Goal: Information Seeking & Learning: Learn about a topic

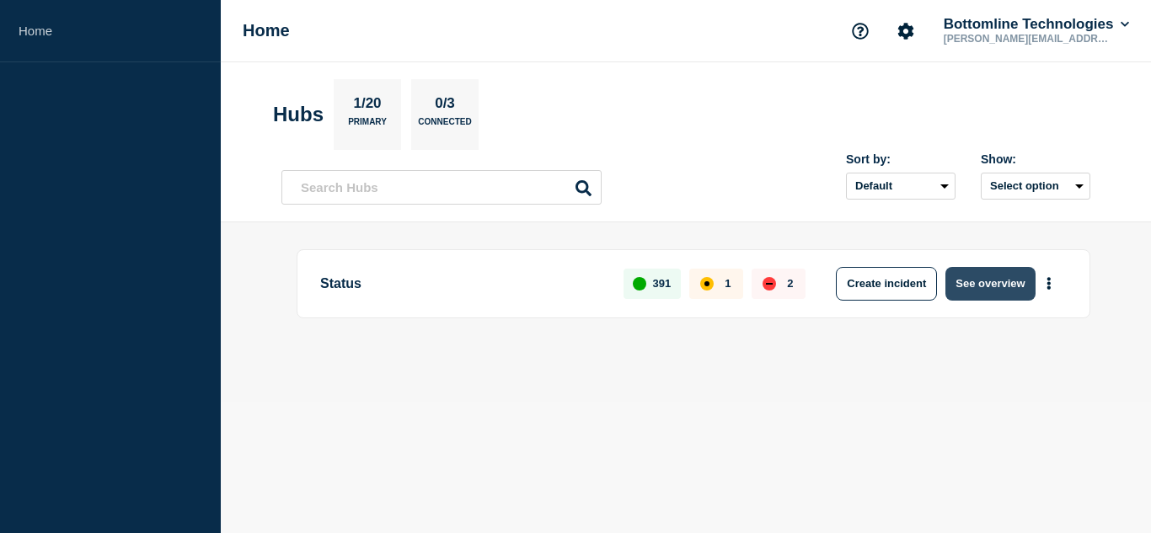
click at [978, 294] on button "See overview" at bounding box center [989, 284] width 89 height 34
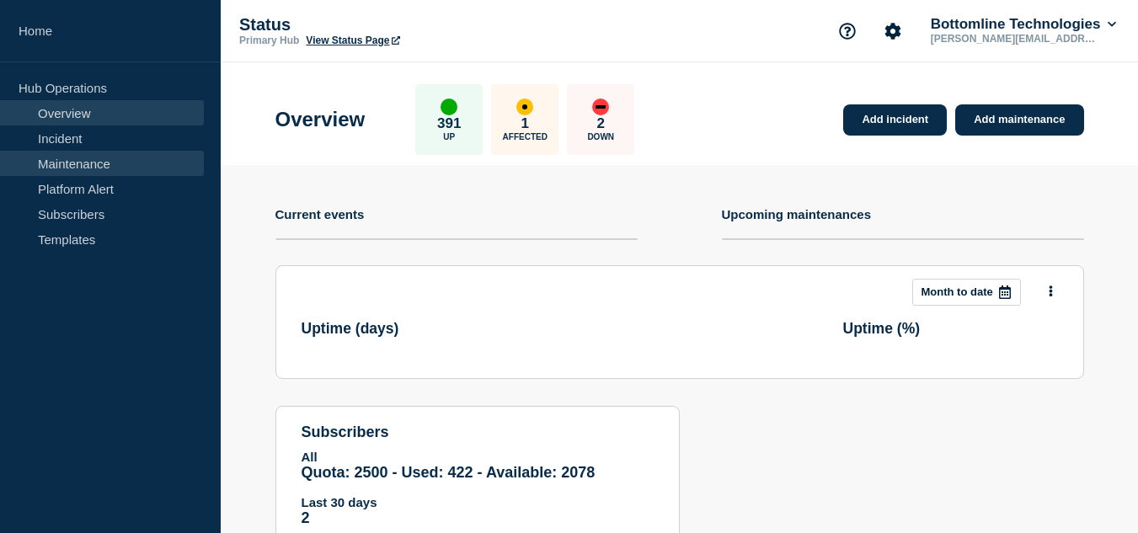
click at [103, 167] on link "Maintenance" at bounding box center [102, 163] width 204 height 25
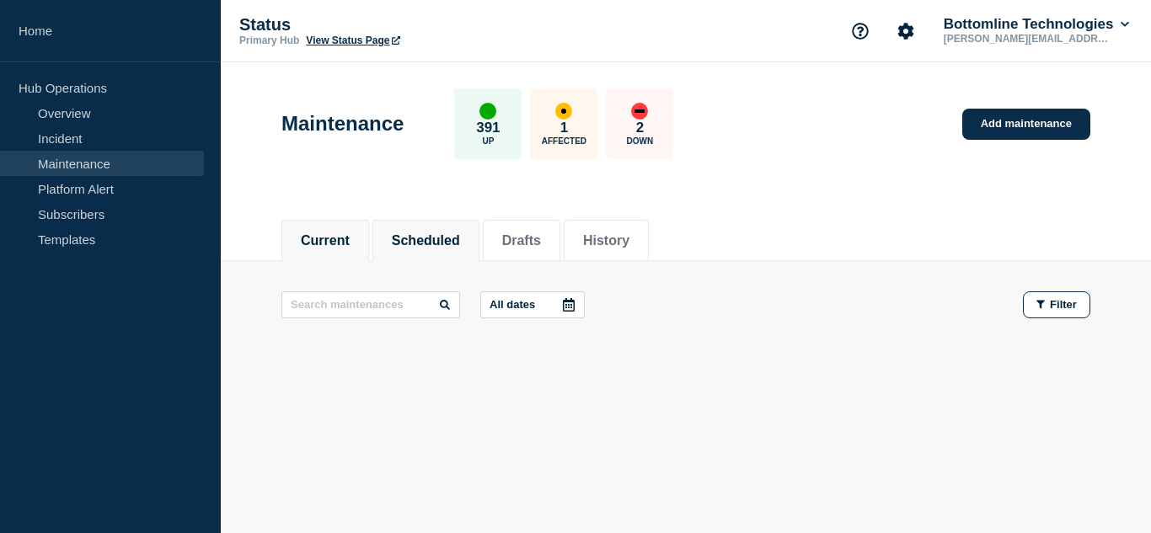
click at [434, 250] on li "Scheduled" at bounding box center [425, 240] width 107 height 41
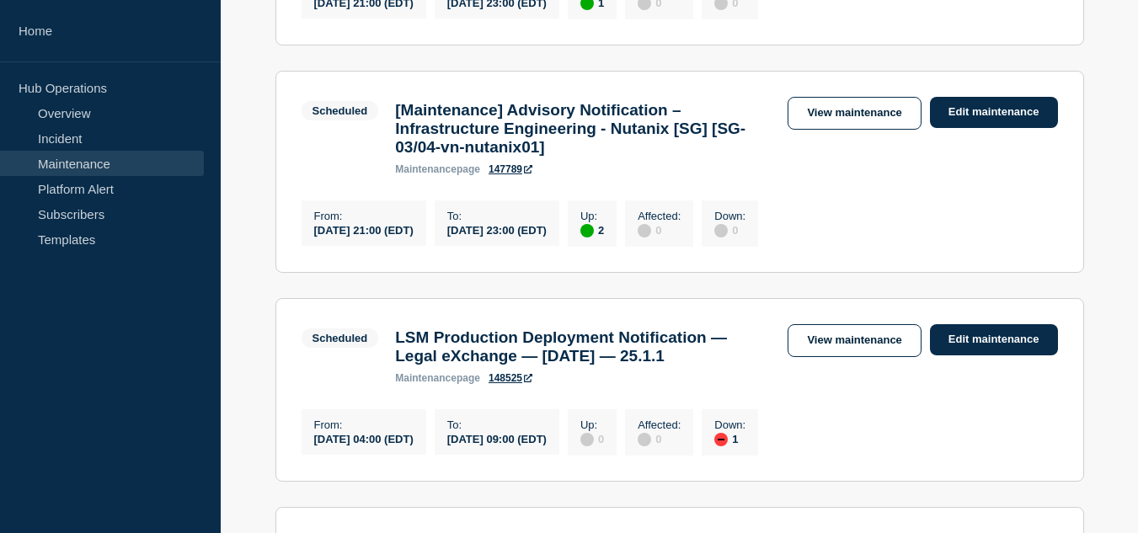
scroll to position [253, 0]
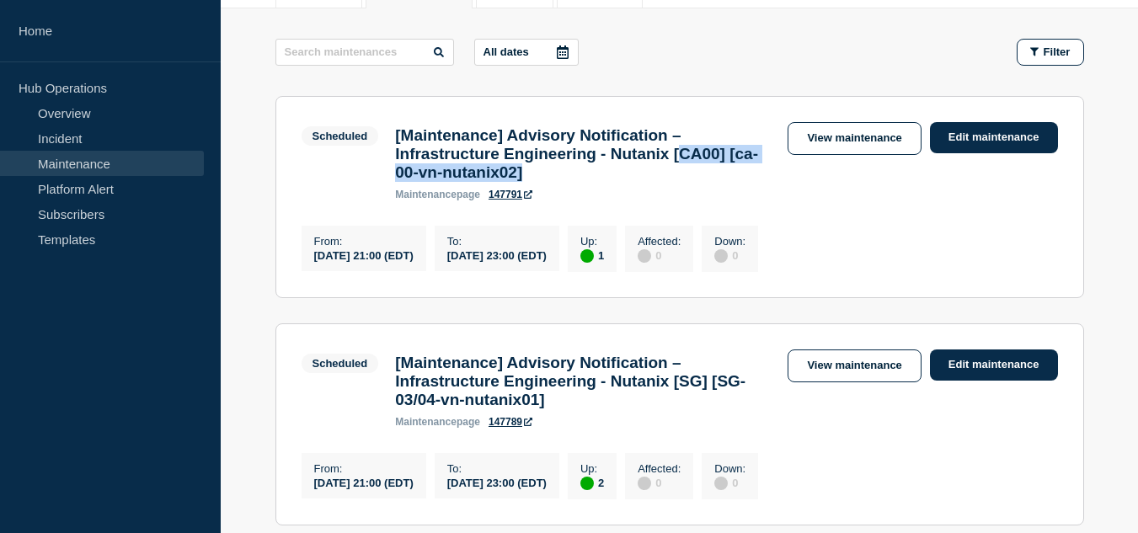
drag, startPoint x: 399, startPoint y: 188, endPoint x: 643, endPoint y: 182, distance: 243.5
click at [643, 182] on h3 "[Maintenance] Advisory Notification – Infrastructure Engineering - Nutanix [CA0…" at bounding box center [583, 154] width 376 height 56
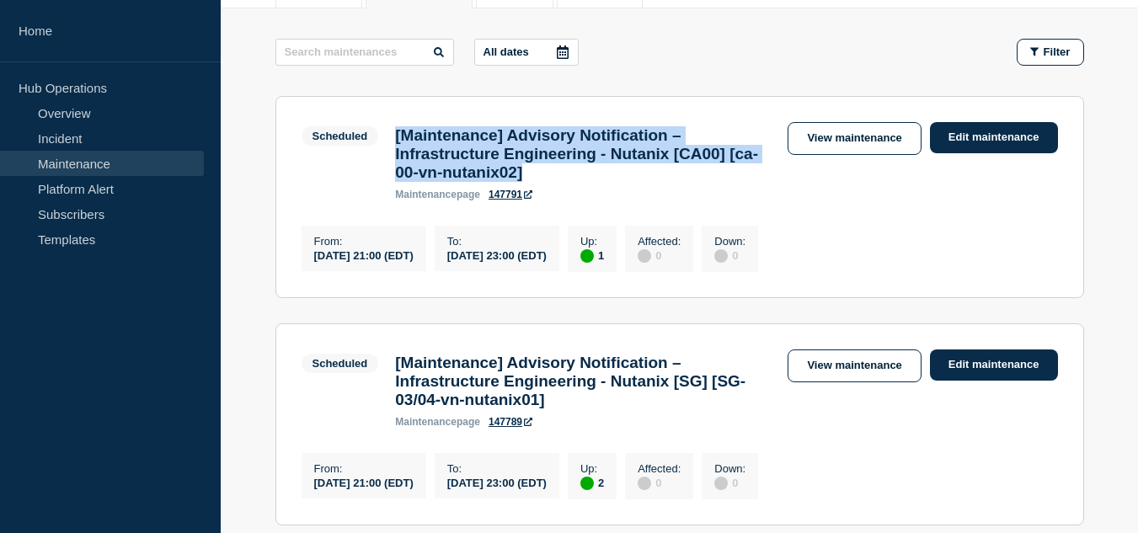
drag, startPoint x: 643, startPoint y: 182, endPoint x: 396, endPoint y: 136, distance: 251.0
click at [396, 136] on h3 "[Maintenance] Advisory Notification – Infrastructure Engineering - Nutanix [CA0…" at bounding box center [583, 154] width 376 height 56
drag, startPoint x: 396, startPoint y: 136, endPoint x: 651, endPoint y: 181, distance: 259.1
click at [651, 181] on h3 "[Maintenance] Advisory Notification – Infrastructure Engineering - Nutanix [CA0…" at bounding box center [583, 154] width 376 height 56
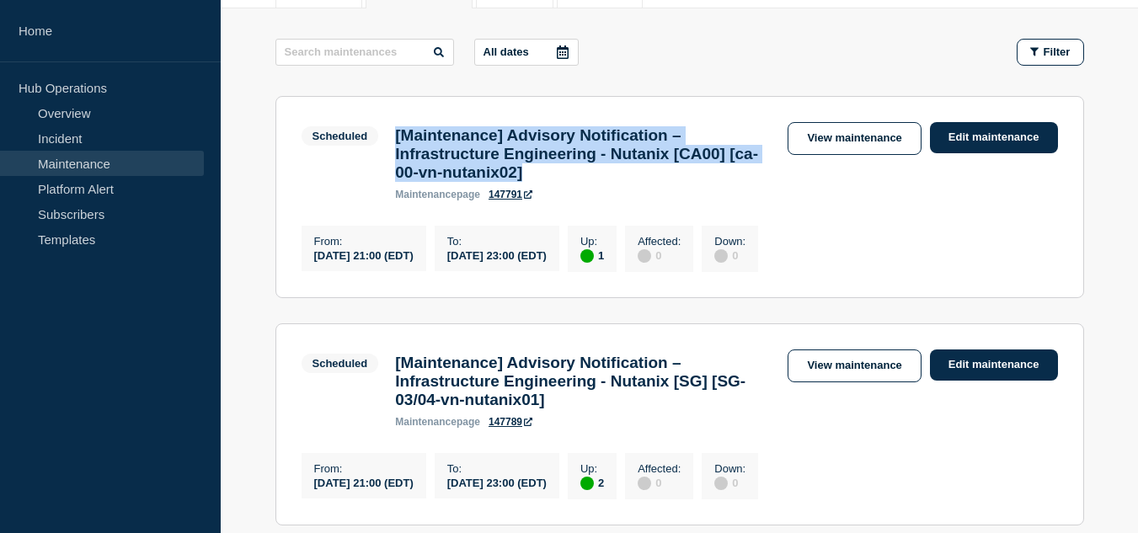
click at [651, 181] on h3 "[Maintenance] Advisory Notification – Infrastructure Engineering - Nutanix [CA0…" at bounding box center [583, 154] width 376 height 56
drag, startPoint x: 651, startPoint y: 181, endPoint x: 395, endPoint y: 138, distance: 259.7
click at [395, 138] on h3 "[Maintenance] Advisory Notification – Infrastructure Engineering - Nutanix [CA0…" at bounding box center [583, 154] width 376 height 56
drag, startPoint x: 395, startPoint y: 138, endPoint x: 685, endPoint y: 174, distance: 291.9
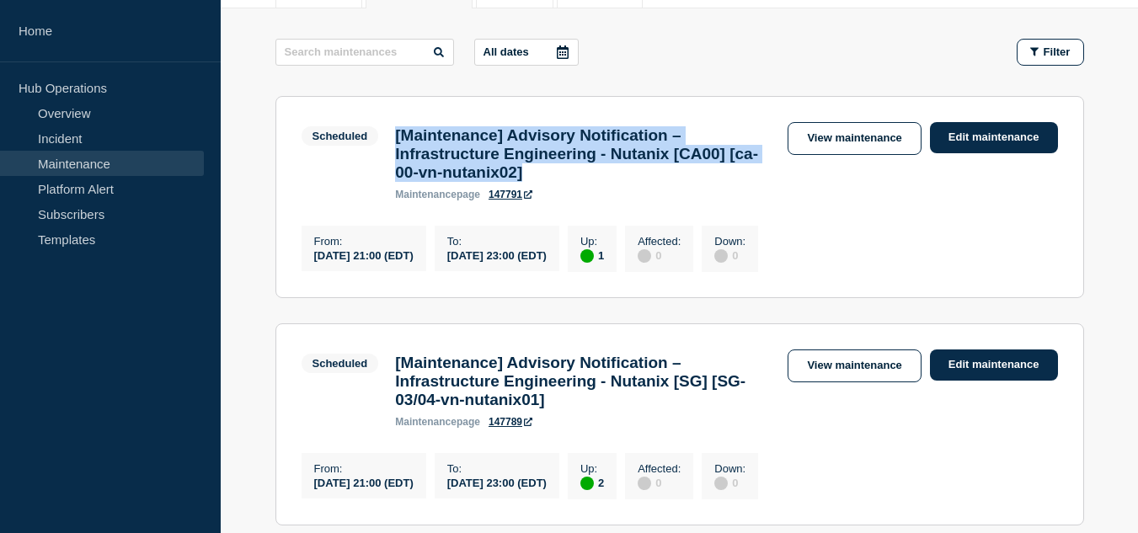
click at [685, 174] on h3 "[Maintenance] Advisory Notification – Infrastructure Engineering - Nutanix [CA0…" at bounding box center [583, 154] width 376 height 56
drag, startPoint x: 647, startPoint y: 184, endPoint x: 397, endPoint y: 144, distance: 253.4
click at [397, 144] on h3 "[Maintenance] Advisory Notification – Infrastructure Engineering - Nutanix [CA0…" at bounding box center [583, 154] width 376 height 56
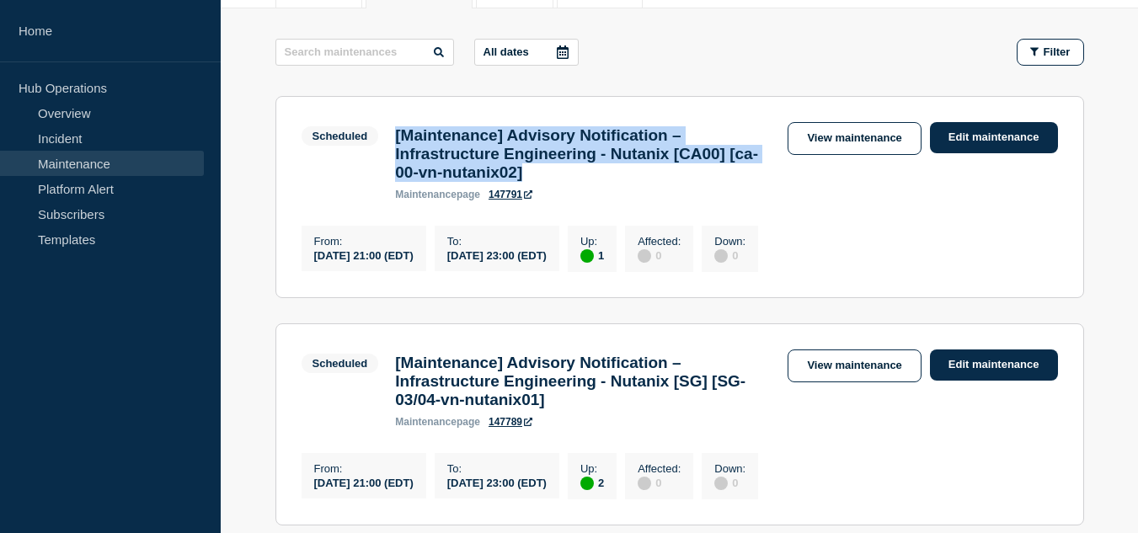
drag, startPoint x: 397, startPoint y: 144, endPoint x: 664, endPoint y: 182, distance: 269.7
click at [664, 182] on h3 "[Maintenance] Advisory Notification – Infrastructure Engineering - Nutanix [CA0…" at bounding box center [583, 154] width 376 height 56
drag, startPoint x: 664, startPoint y: 182, endPoint x: 398, endPoint y: 139, distance: 269.6
click at [398, 139] on h3 "[Maintenance] Advisory Notification – Infrastructure Engineering - Nutanix [CA0…" at bounding box center [583, 154] width 376 height 56
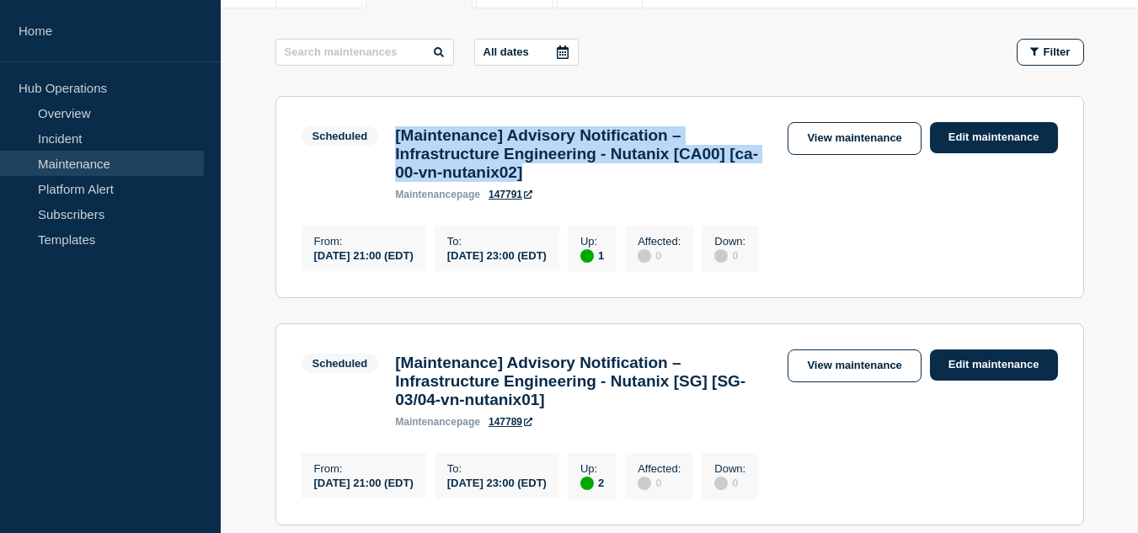
click at [398, 139] on h3 "[Maintenance] Advisory Notification – Infrastructure Engineering - Nutanix [CA0…" at bounding box center [583, 154] width 376 height 56
drag, startPoint x: 398, startPoint y: 139, endPoint x: 638, endPoint y: 176, distance: 242.9
click at [638, 176] on h3 "[Maintenance] Advisory Notification – Infrastructure Engineering - Nutanix [CA0…" at bounding box center [583, 154] width 376 height 56
drag, startPoint x: 638, startPoint y: 184, endPoint x: 391, endPoint y: 142, distance: 250.4
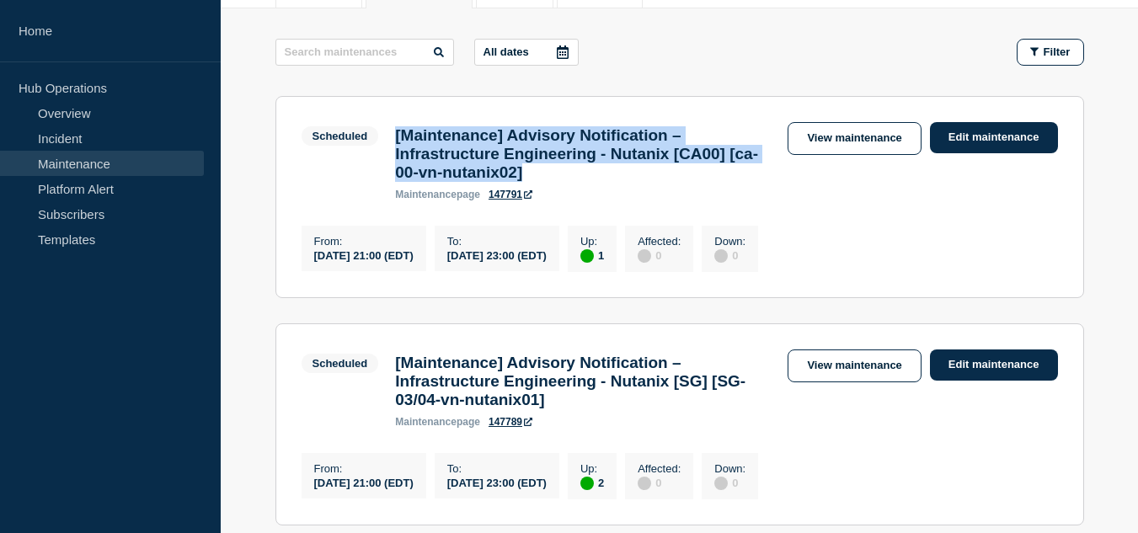
click at [391, 142] on div "[Maintenance] Advisory Notification – Infrastructure Engineering - Nutanix [CA0…" at bounding box center [583, 163] width 393 height 74
click at [655, 180] on h3 "[Maintenance] Advisory Notification – Infrastructure Engineering - Nutanix [CA0…" at bounding box center [583, 154] width 376 height 56
drag, startPoint x: 638, startPoint y: 185, endPoint x: 394, endPoint y: 139, distance: 247.8
click at [394, 139] on div "[Maintenance] Advisory Notification – Infrastructure Engineering - Nutanix [CA0…" at bounding box center [583, 163] width 393 height 74
click at [561, 161] on h3 "[Maintenance] Advisory Notification – Infrastructure Engineering - Nutanix [CA0…" at bounding box center [583, 154] width 376 height 56
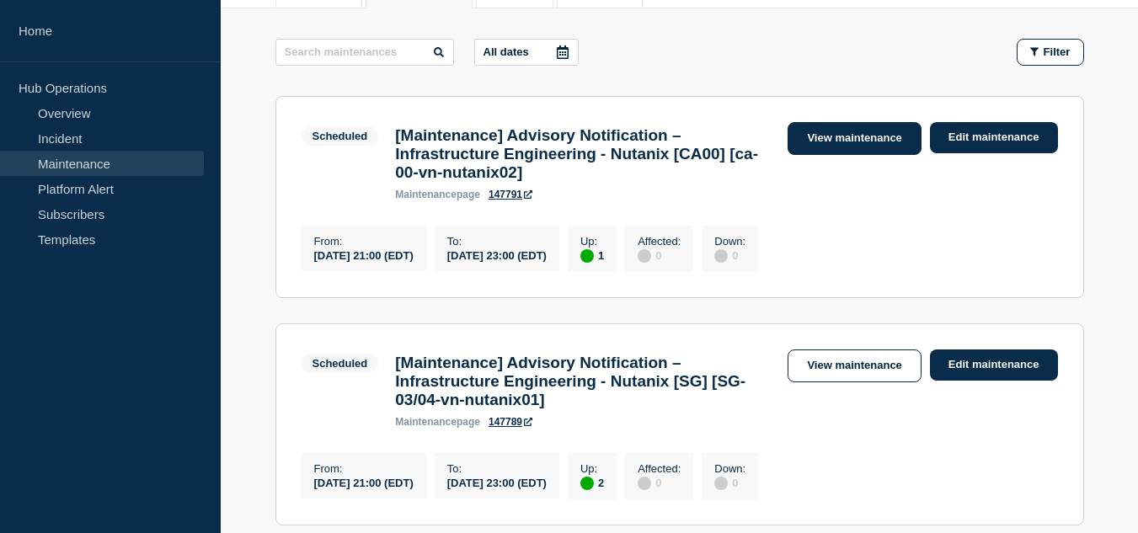
click at [857, 143] on link "View maintenance" at bounding box center [854, 138] width 133 height 33
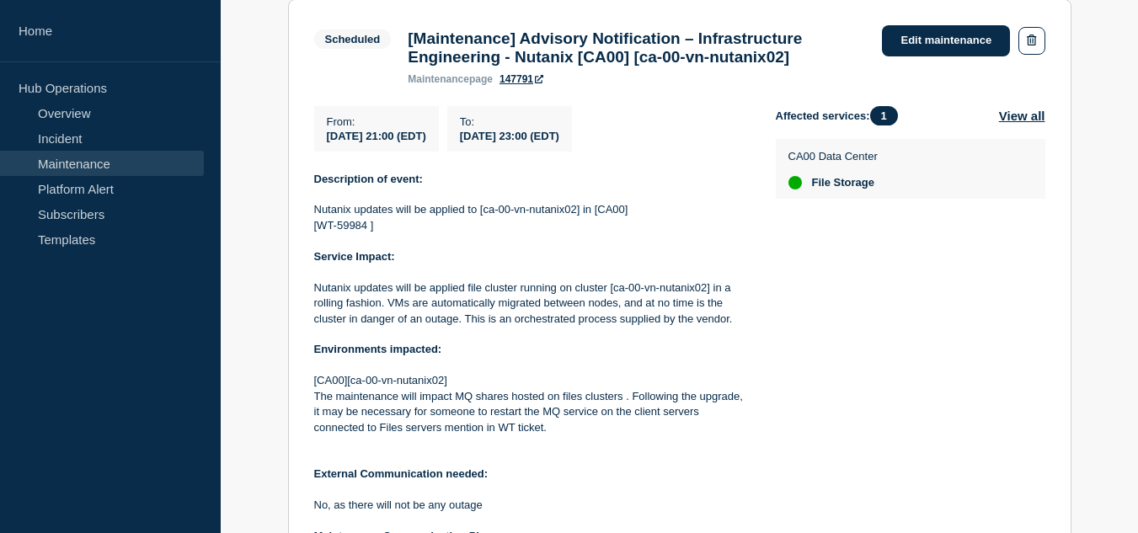
scroll to position [421, 0]
